Goal: Navigation & Orientation: Find specific page/section

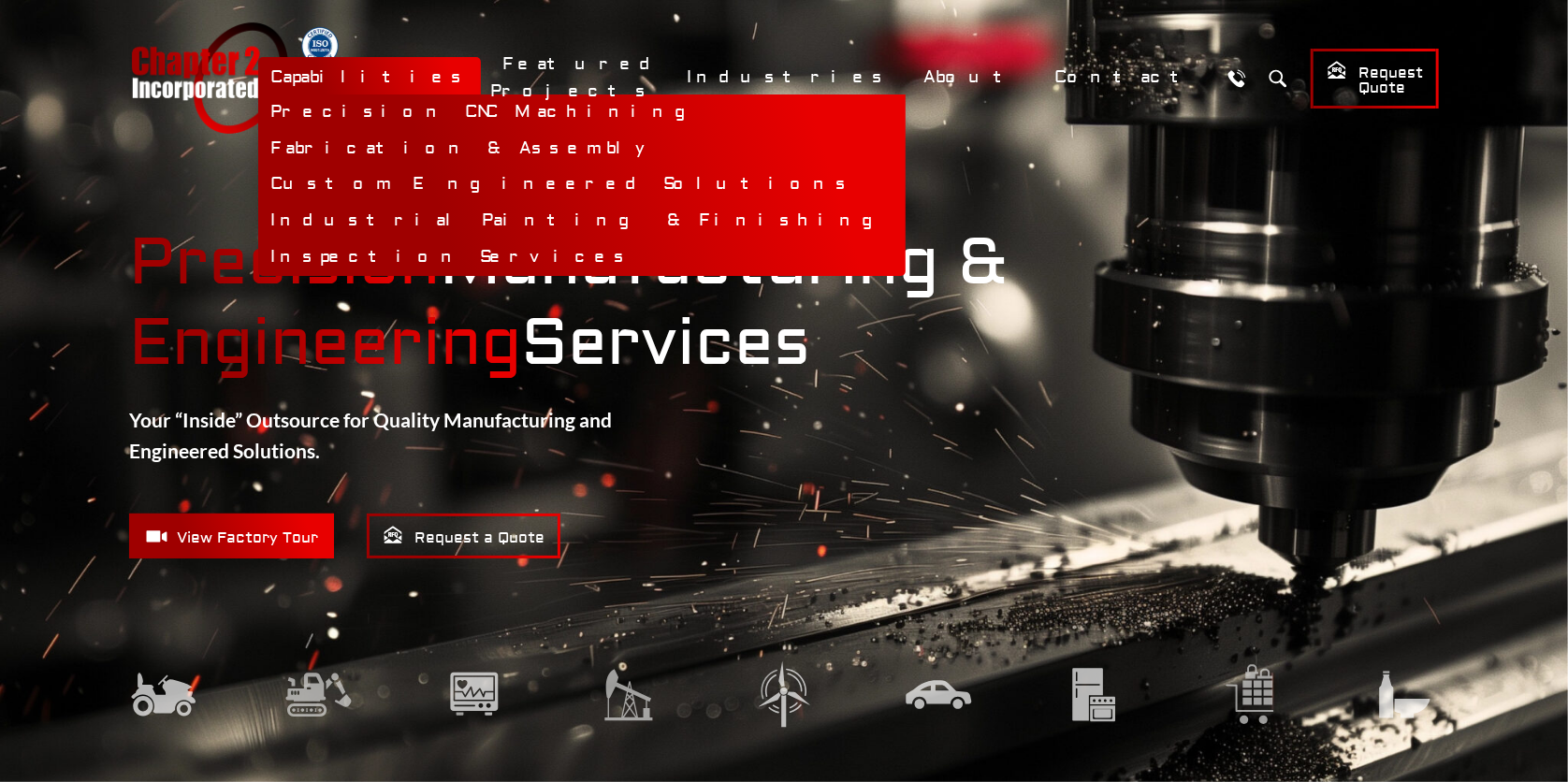
click at [480, 72] on link "Capabilities" at bounding box center [370, 78] width 223 height 41
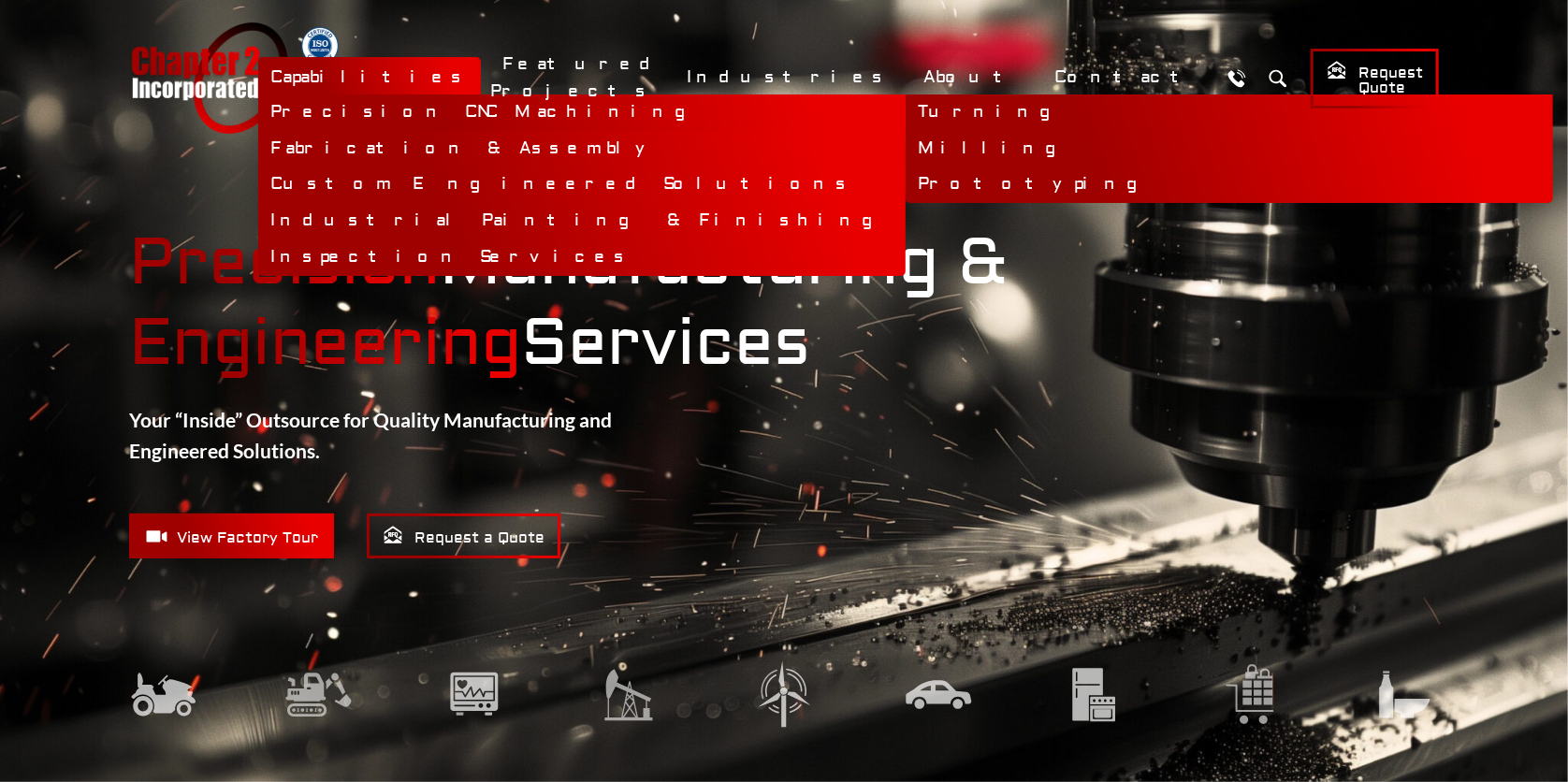
click at [602, 109] on link "Precision CNC Machining" at bounding box center [582, 113] width 647 height 37
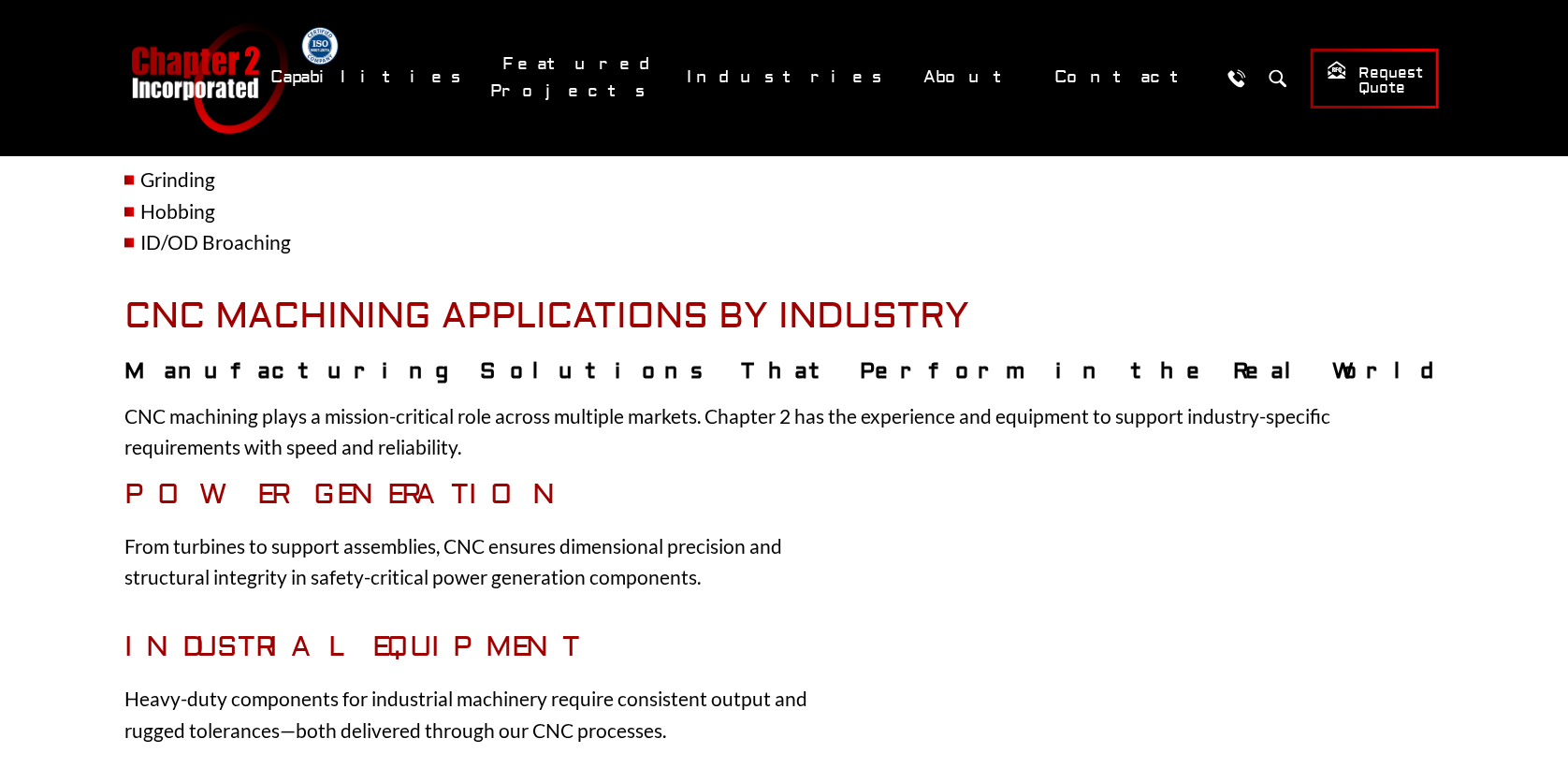
scroll to position [2113, 0]
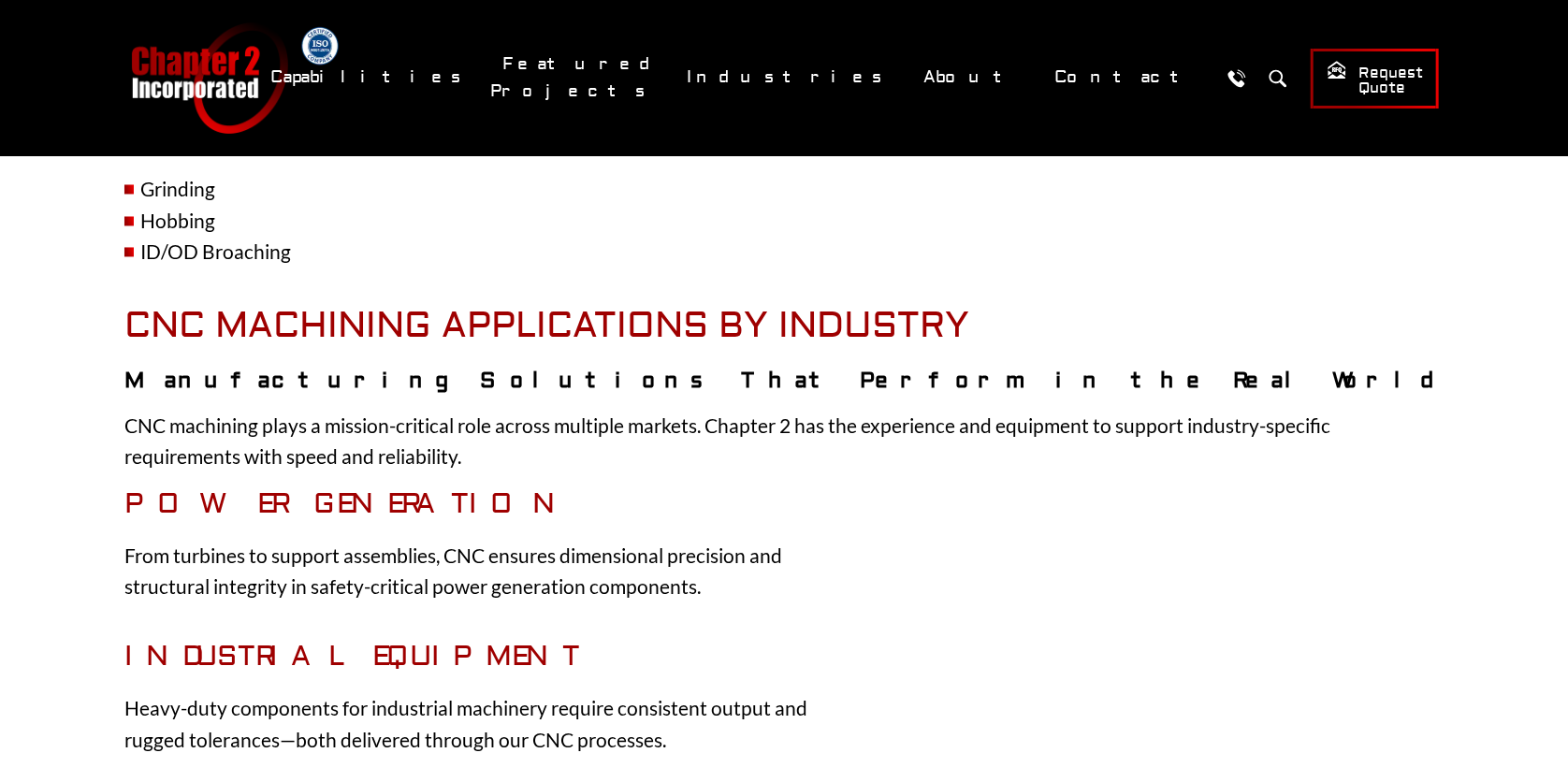
click at [1528, 352] on div "Precision Manufacturing for Performance-Critical Applications Chapter 2, Inc. d…" at bounding box center [784, 484] width 1568 height 4595
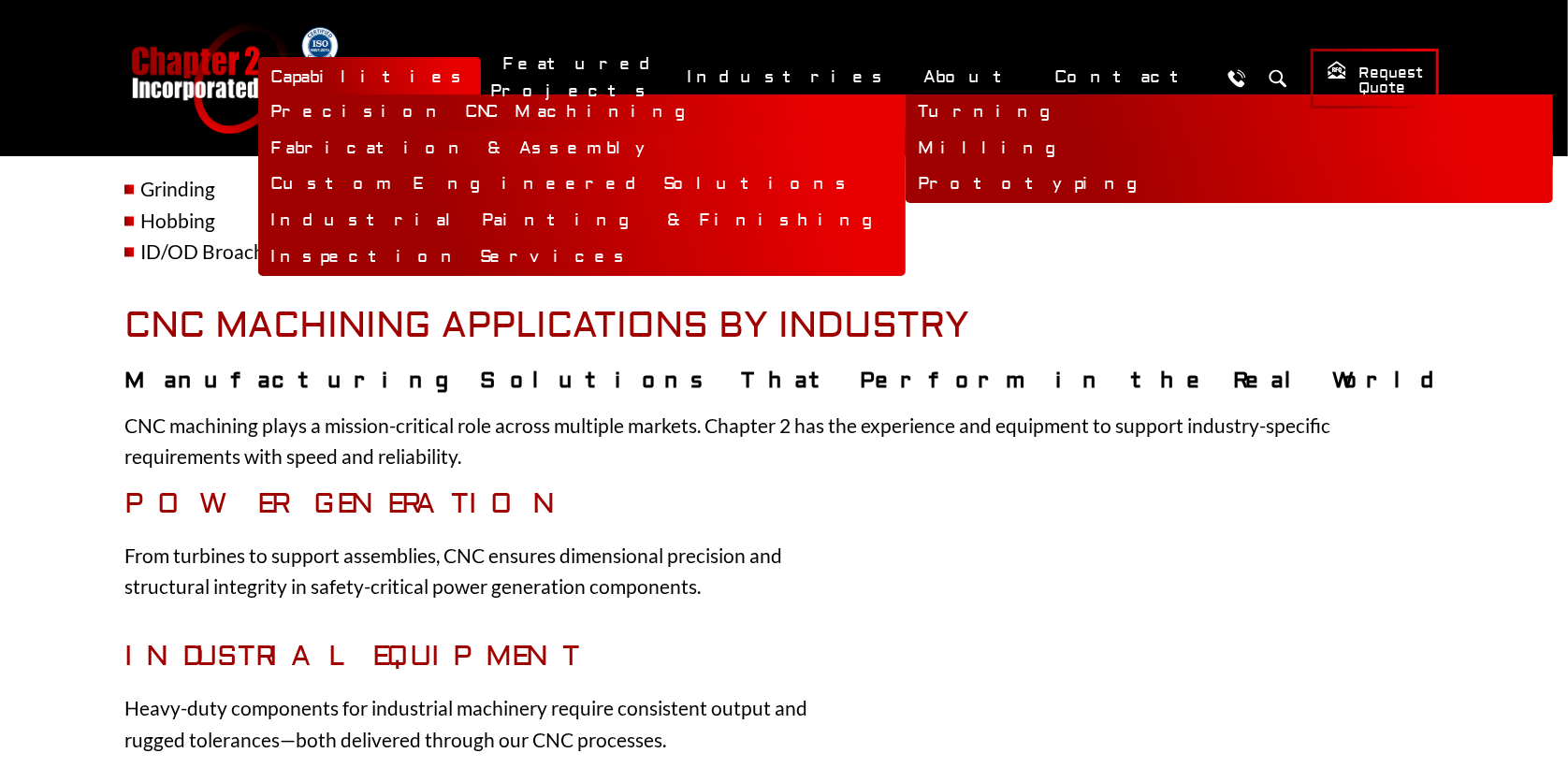
click at [906, 141] on link "Milling" at bounding box center [1229, 149] width 647 height 37
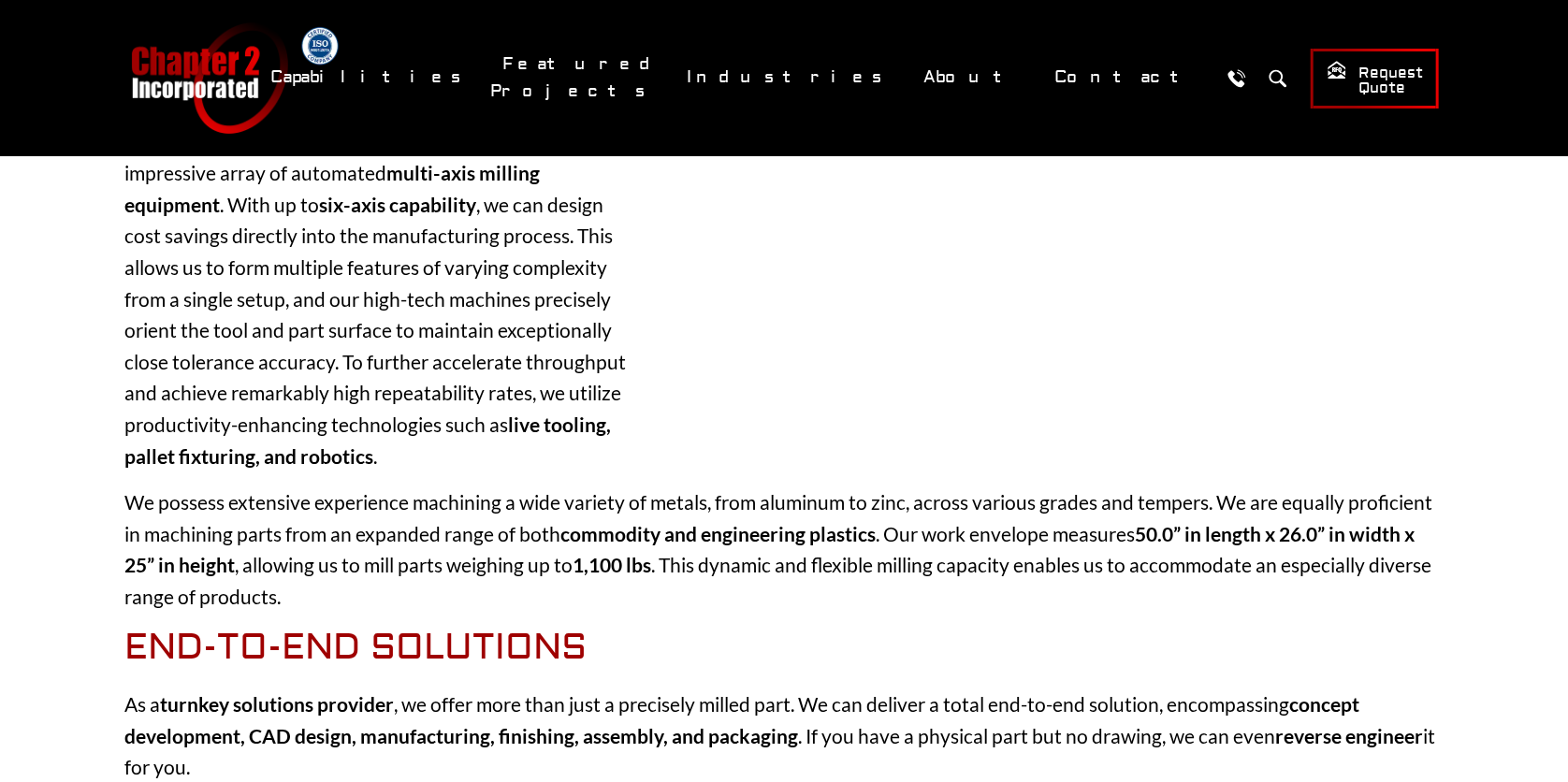
scroll to position [352, 0]
